Goal: Task Accomplishment & Management: Manage account settings

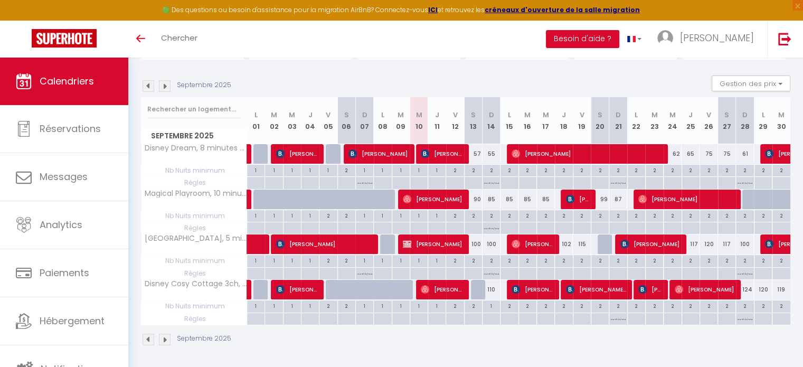
click at [165, 87] on img at bounding box center [165, 86] width 12 height 12
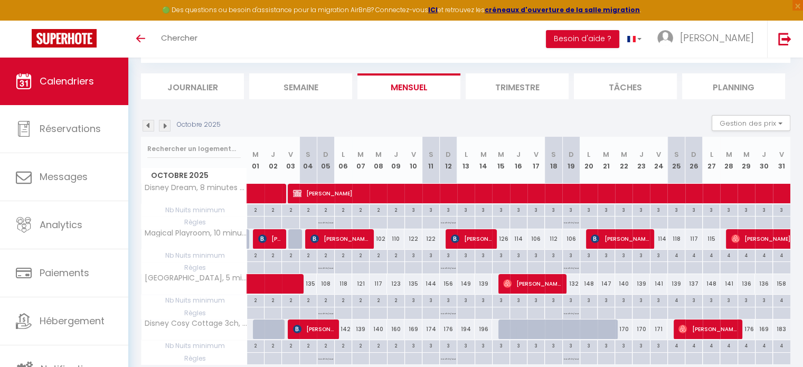
scroll to position [97, 0]
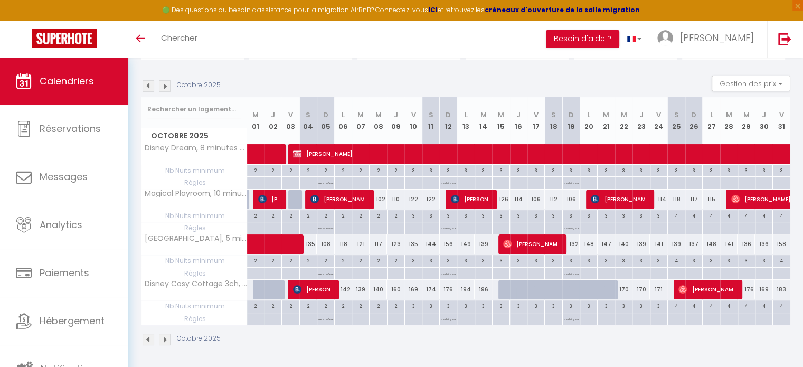
click at [146, 85] on img at bounding box center [148, 86] width 12 height 12
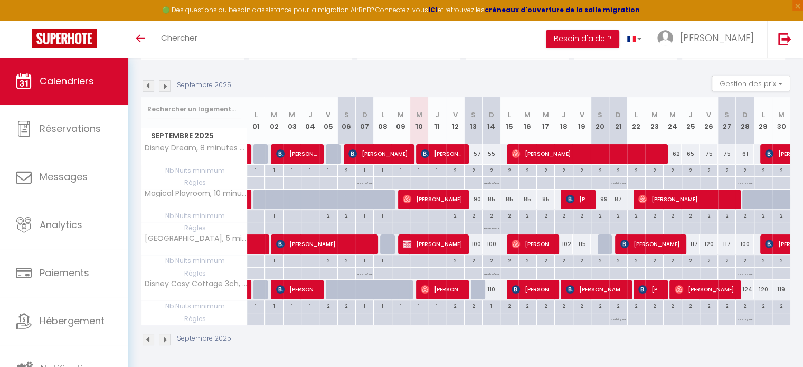
click at [146, 85] on img at bounding box center [148, 86] width 12 height 12
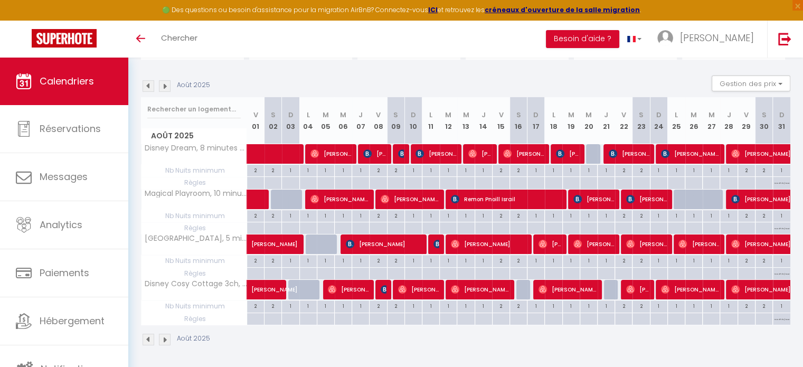
click at [146, 85] on img at bounding box center [148, 86] width 12 height 12
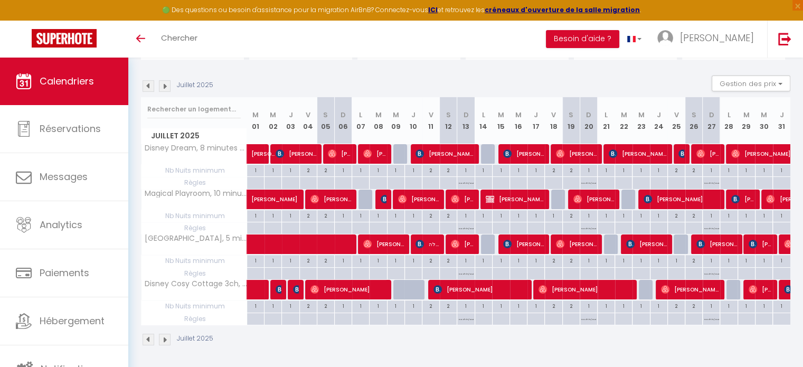
click at [148, 88] on img at bounding box center [148, 86] width 12 height 12
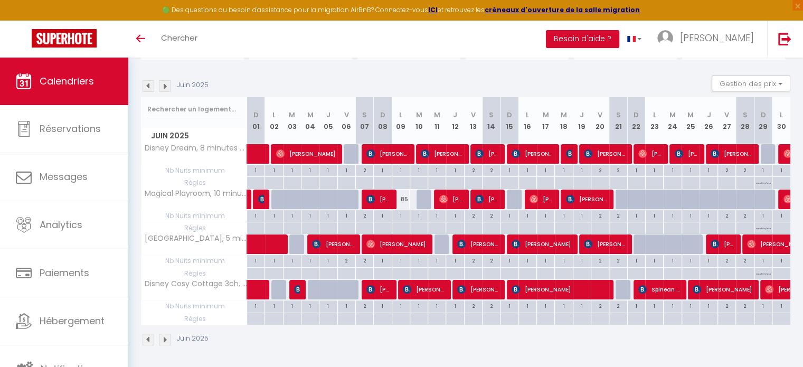
click at [167, 82] on img at bounding box center [165, 86] width 12 height 12
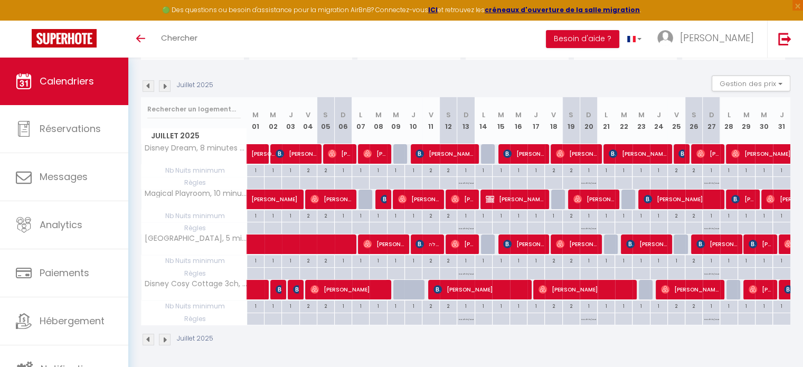
click at [167, 82] on img at bounding box center [165, 86] width 12 height 12
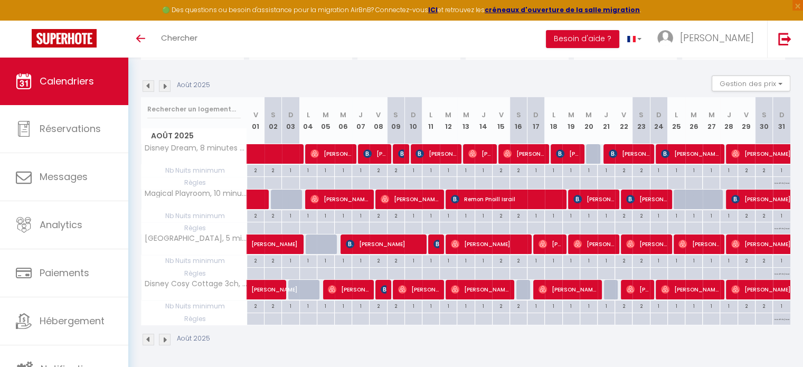
click at [167, 82] on img at bounding box center [165, 86] width 12 height 12
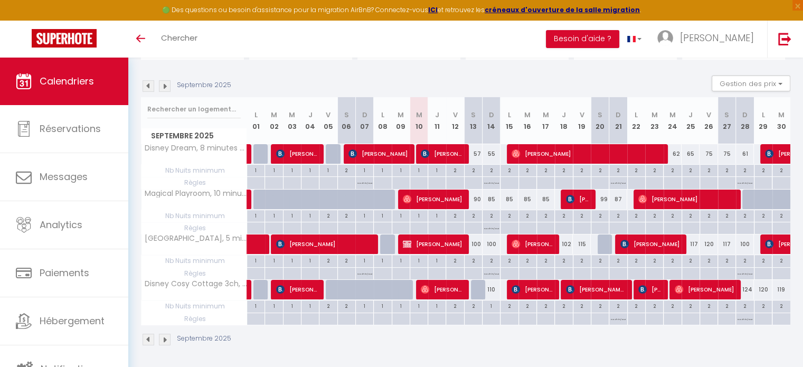
click at [167, 82] on img at bounding box center [165, 86] width 12 height 12
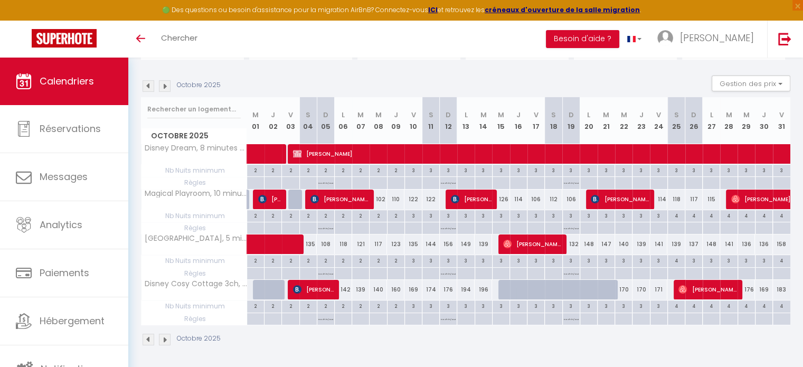
click at [148, 86] on img at bounding box center [148, 86] width 12 height 12
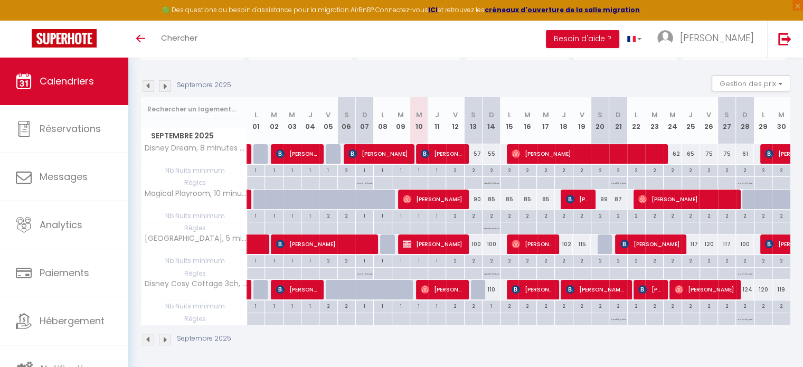
click at [165, 86] on img at bounding box center [165, 86] width 12 height 12
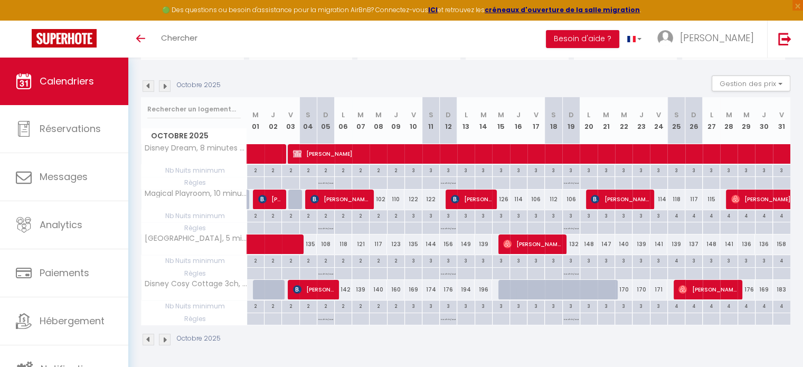
click at [295, 201] on div at bounding box center [296, 199] width 17 height 20
type input "127"
type input "Ven 03 Octobre 2025"
type input "[PERSON_NAME] 04 Octobre 2025"
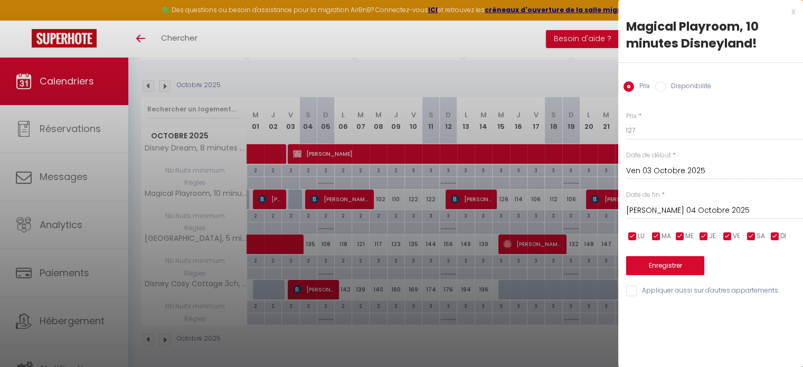
click at [277, 202] on div at bounding box center [401, 183] width 803 height 367
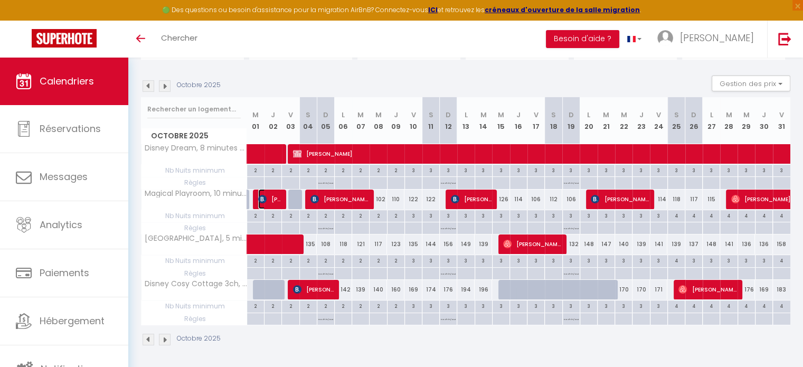
click at [277, 202] on span "[PERSON_NAME]" at bounding box center [269, 199] width 23 height 20
select select "OK"
select select "0"
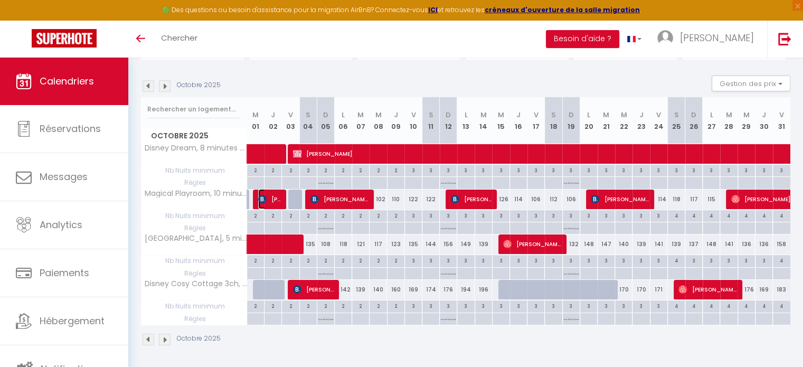
select select "1"
select select
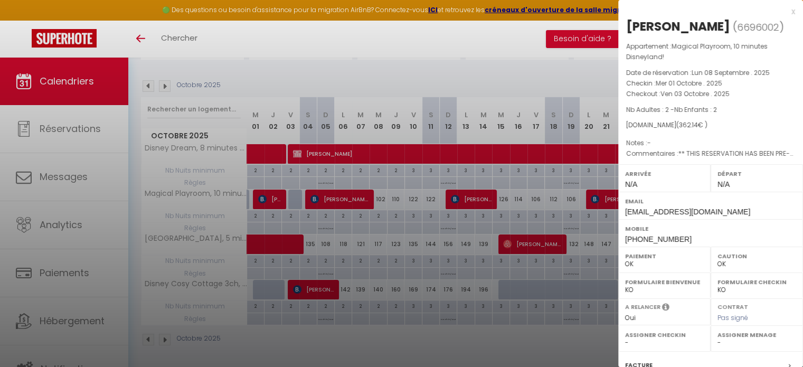
click at [148, 85] on div at bounding box center [401, 183] width 803 height 367
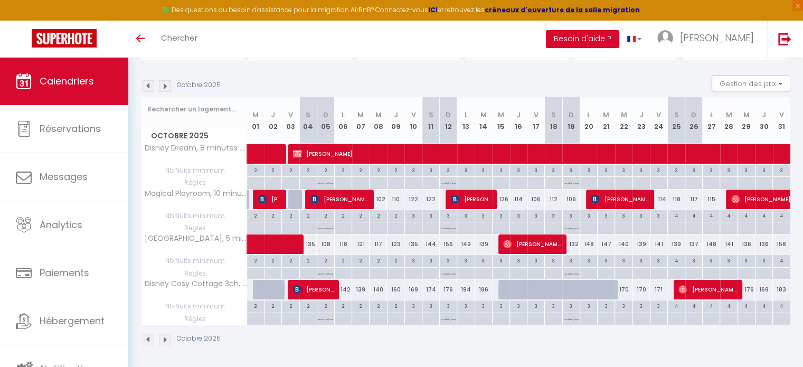
click at [148, 85] on img at bounding box center [148, 86] width 12 height 12
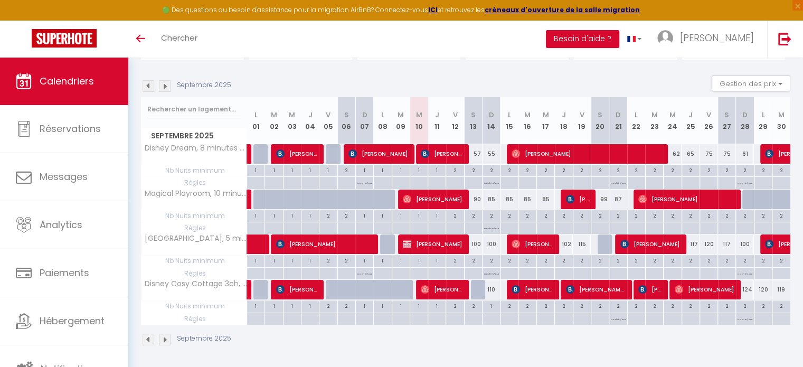
click at [749, 198] on div at bounding box center [751, 199] width 18 height 20
type input "91"
type input "Dim 28 Septembre 2025"
type input "Lun 29 Septembre 2025"
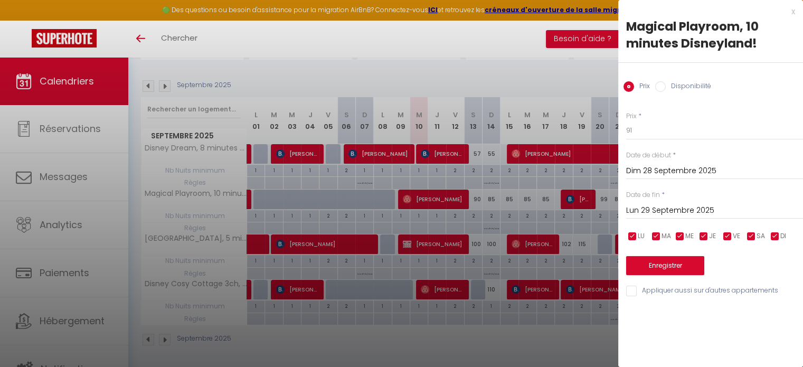
click at [576, 88] on div at bounding box center [401, 183] width 803 height 367
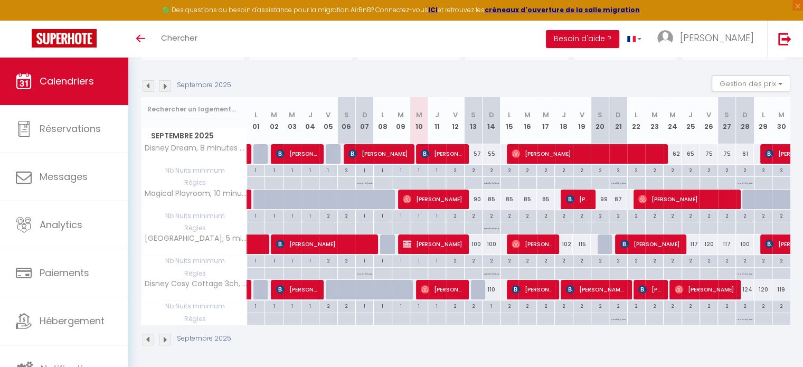
click at [764, 197] on div at bounding box center [769, 205] width 18 height 20
type input "92"
type input "Lun 29 Septembre 2025"
type input "[DATE] Septembre 2025"
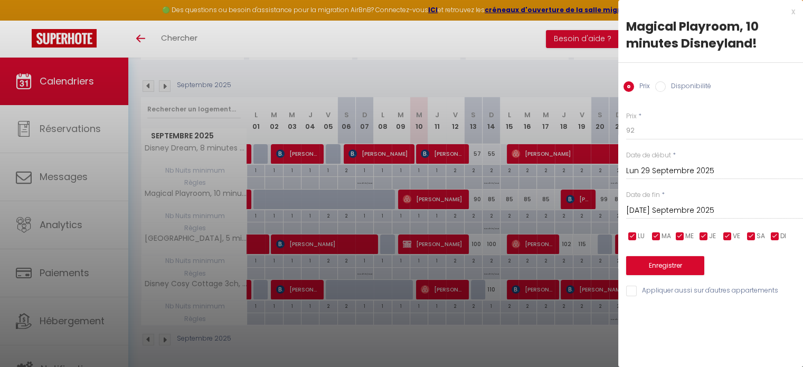
click at [572, 79] on div at bounding box center [401, 183] width 803 height 367
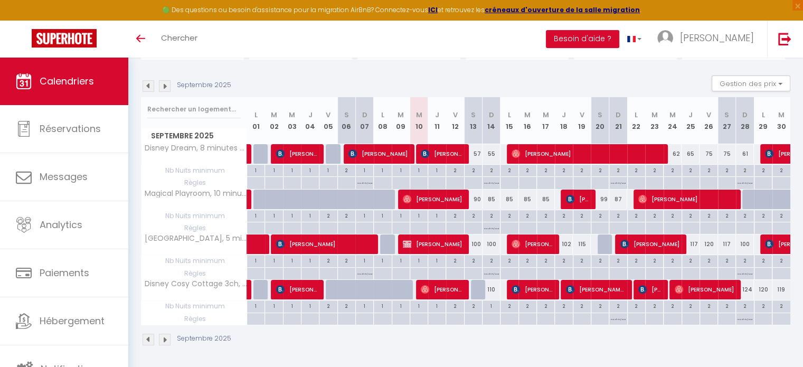
click at [783, 197] on div at bounding box center [787, 205] width 18 height 20
type input "92"
type input "[DATE] Septembre 2025"
type input "Mer 01 Octobre 2025"
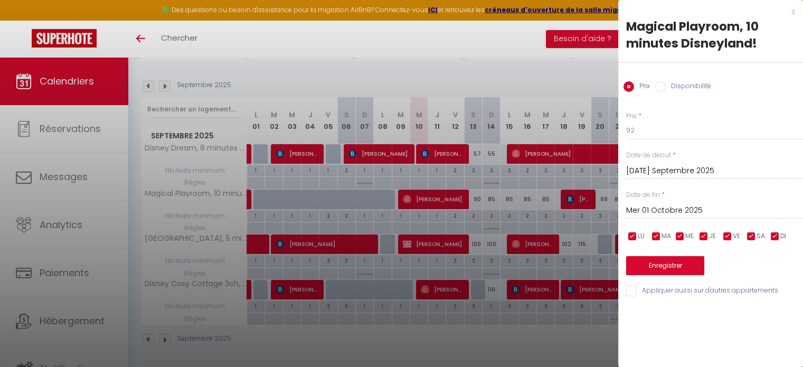
click at [584, 71] on div at bounding box center [401, 183] width 803 height 367
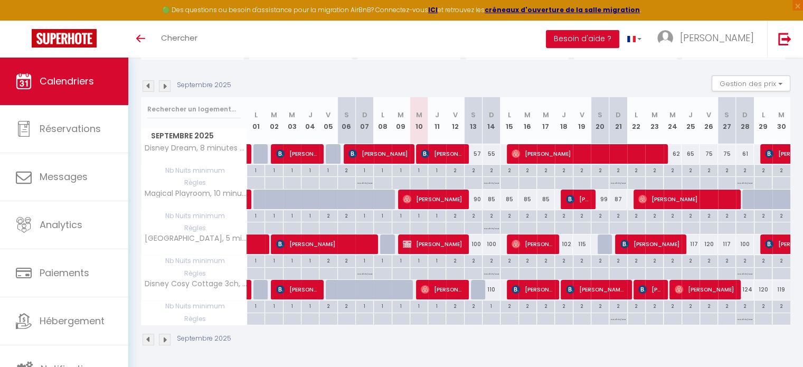
click at [163, 86] on img at bounding box center [165, 86] width 12 height 12
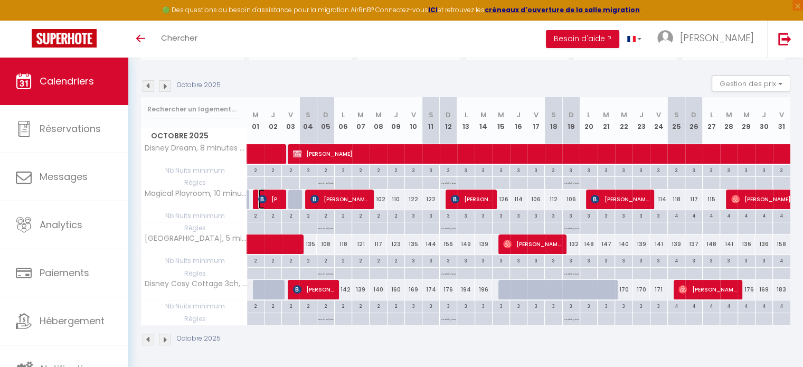
click at [268, 201] on span "[PERSON_NAME]" at bounding box center [269, 199] width 23 height 20
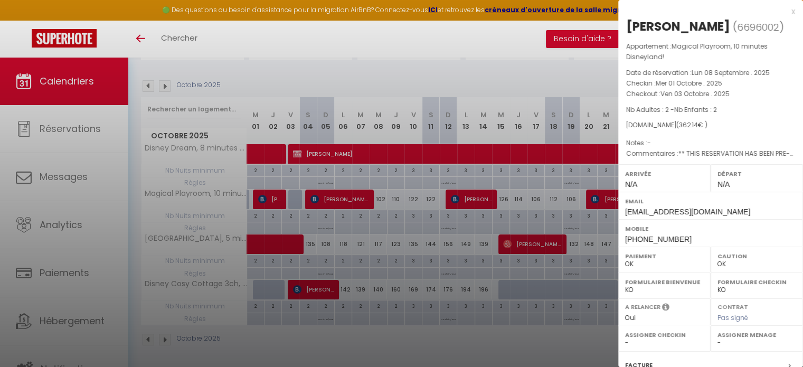
click at [286, 316] on div at bounding box center [401, 183] width 803 height 367
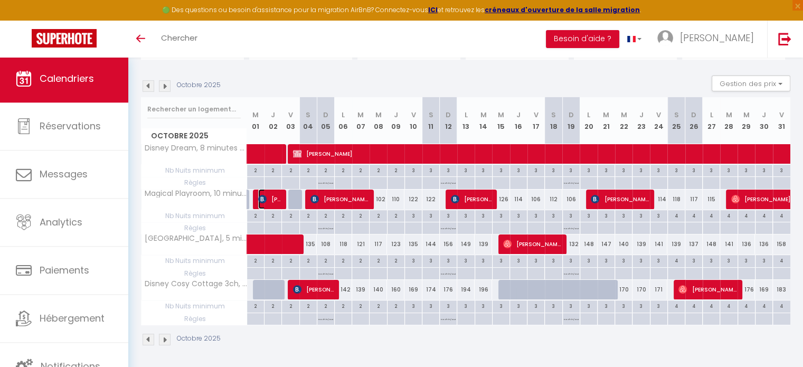
click at [270, 199] on span "[PERSON_NAME]" at bounding box center [269, 199] width 23 height 20
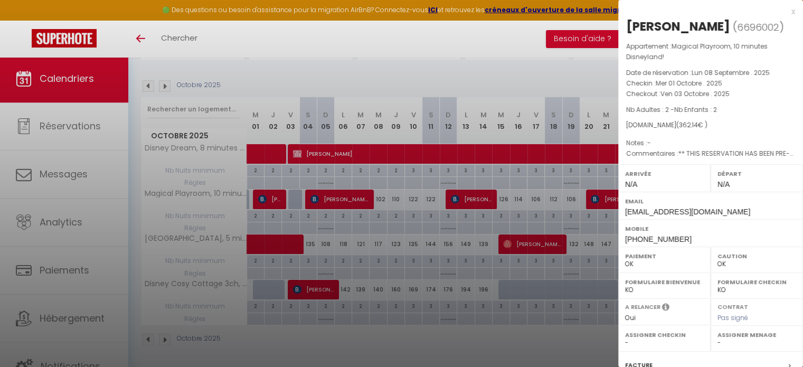
click at [272, 327] on div at bounding box center [401, 183] width 803 height 367
